Goal: Obtain resource: Obtain resource

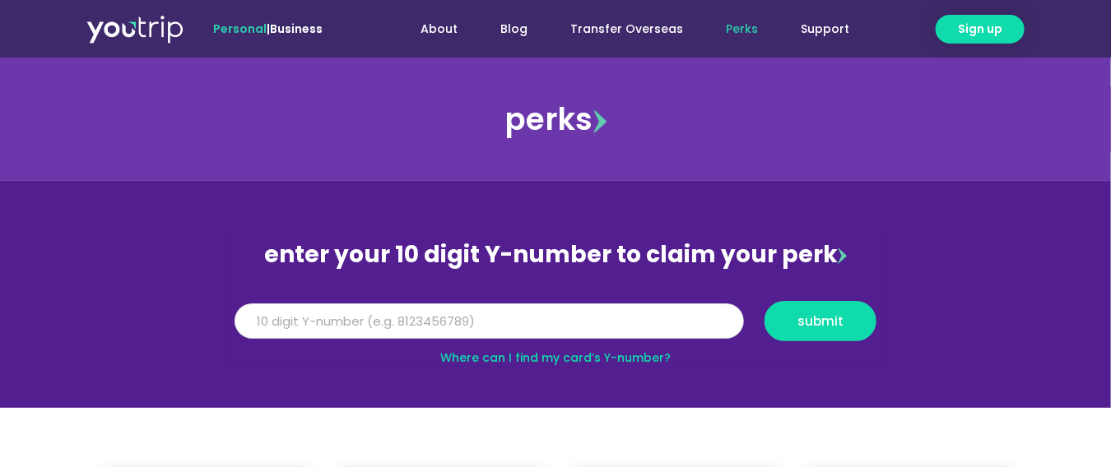
click at [560, 322] on input "Y Number" at bounding box center [488, 322] width 509 height 36
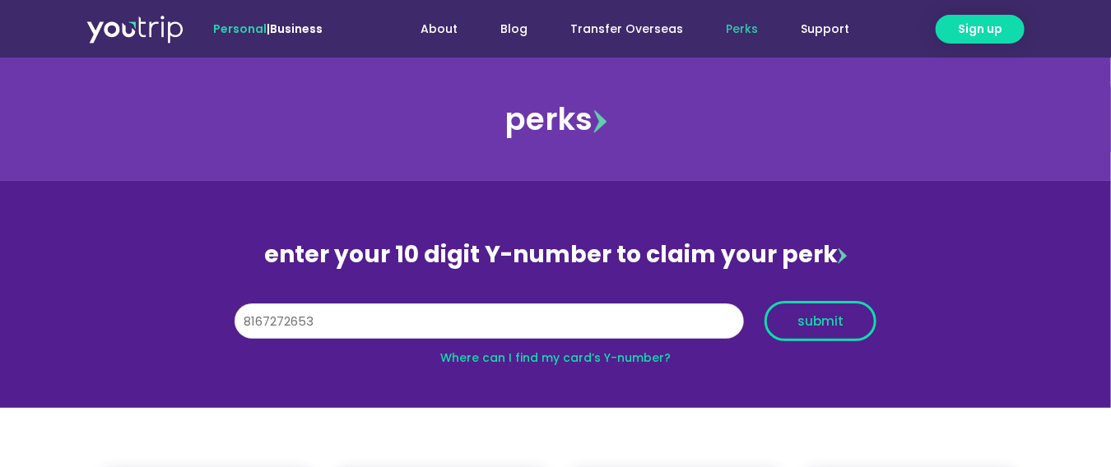
type input "8167272653"
click at [856, 319] on span "submit" at bounding box center [820, 321] width 84 height 12
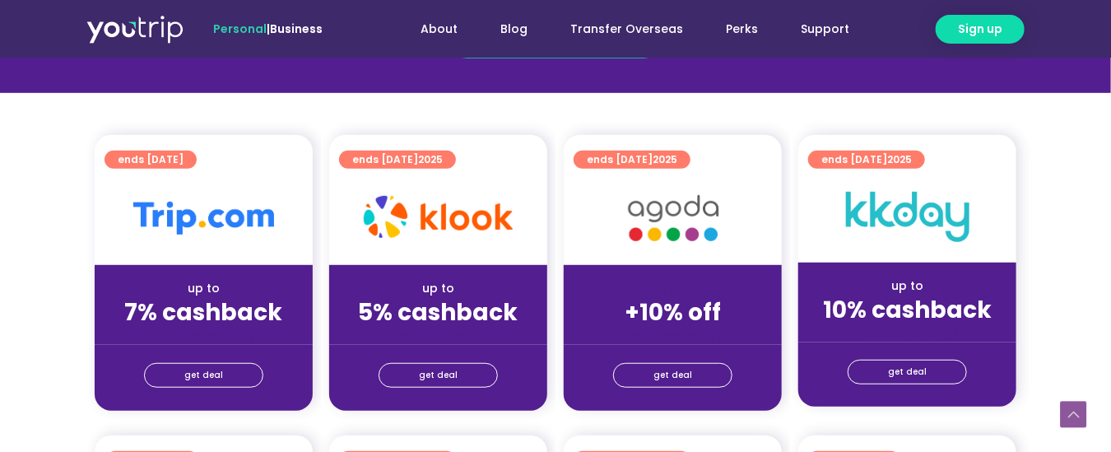
scroll to position [368, 0]
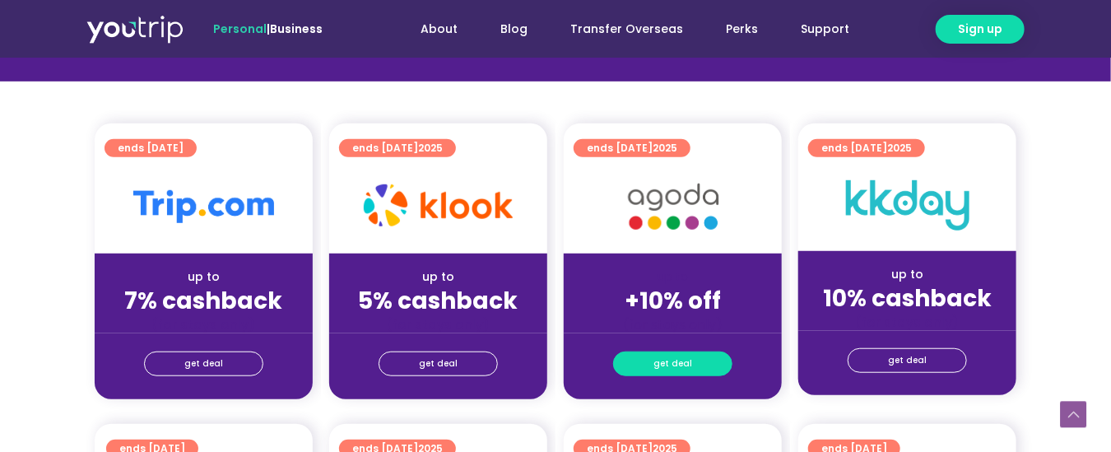
click at [674, 357] on span "get deal" at bounding box center [672, 363] width 39 height 23
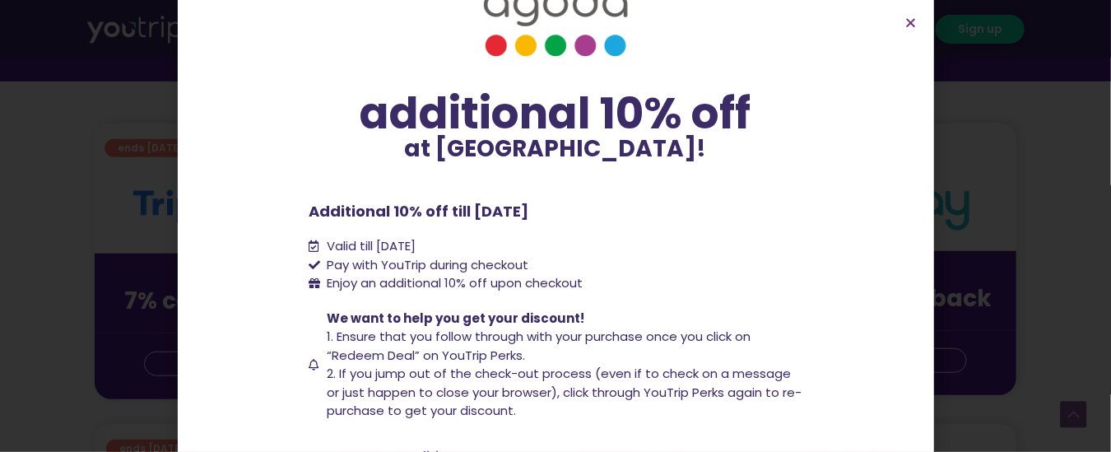
scroll to position [137, 0]
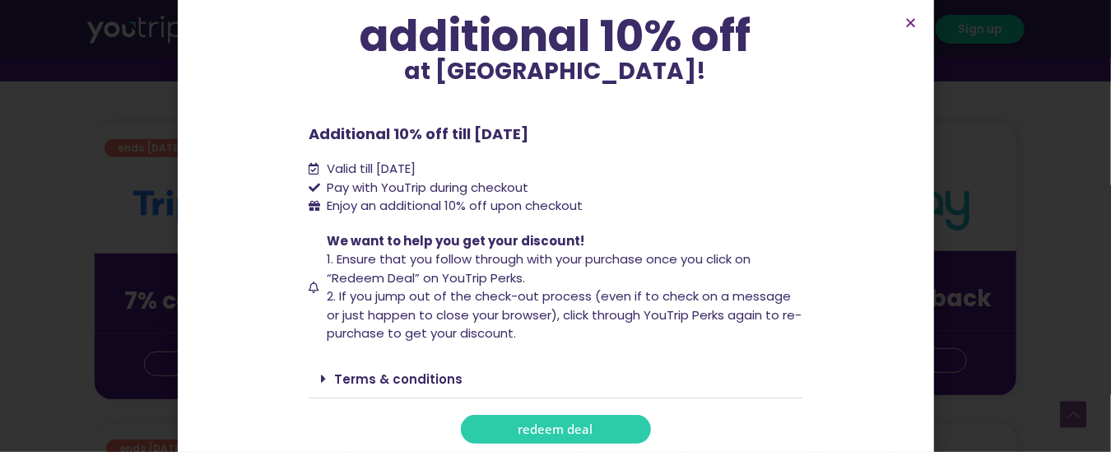
click at [545, 428] on span "redeem deal" at bounding box center [555, 429] width 75 height 12
